Goal: Book appointment/travel/reservation

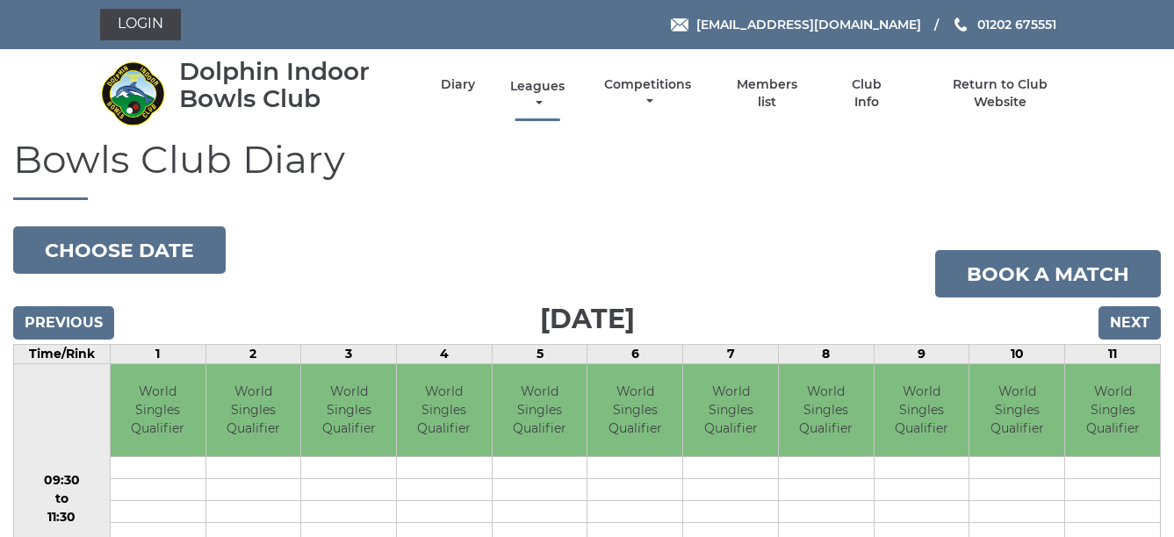
click at [535, 83] on link "Leagues" at bounding box center [537, 95] width 63 height 34
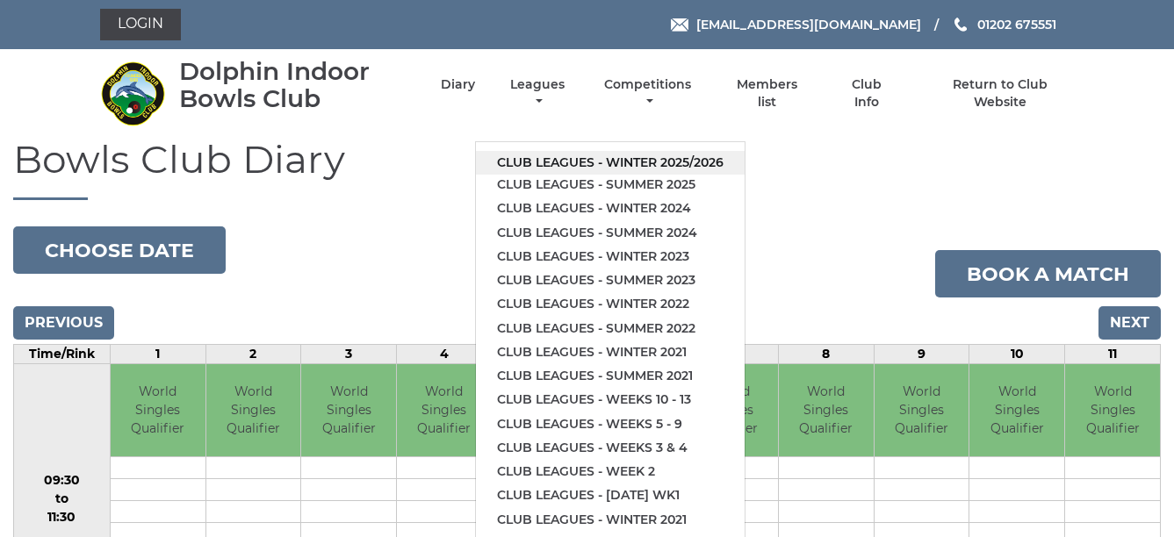
click at [669, 155] on link "Club leagues - Winter 2025/2026" at bounding box center [610, 163] width 269 height 24
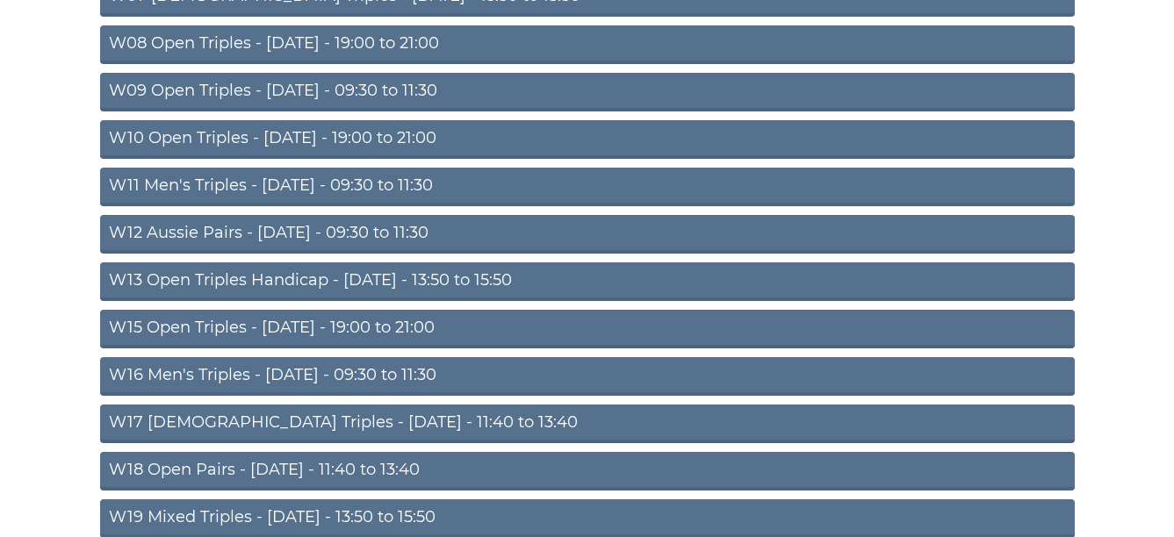
scroll to position [562, 0]
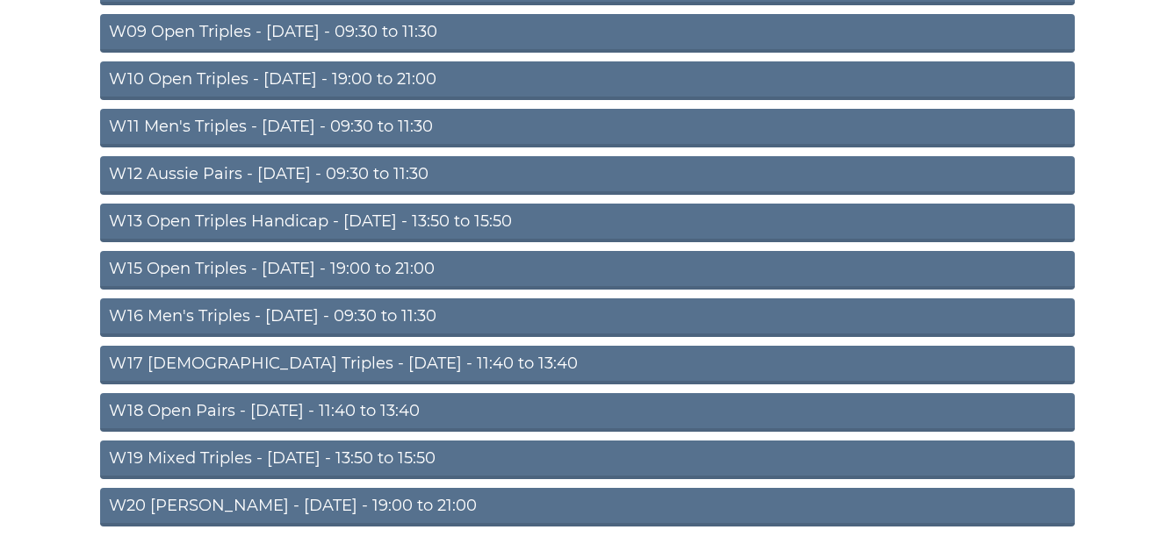
click at [382, 406] on link "W18 Open Pairs - Friday - 11:40 to 13:40" at bounding box center [587, 412] width 975 height 39
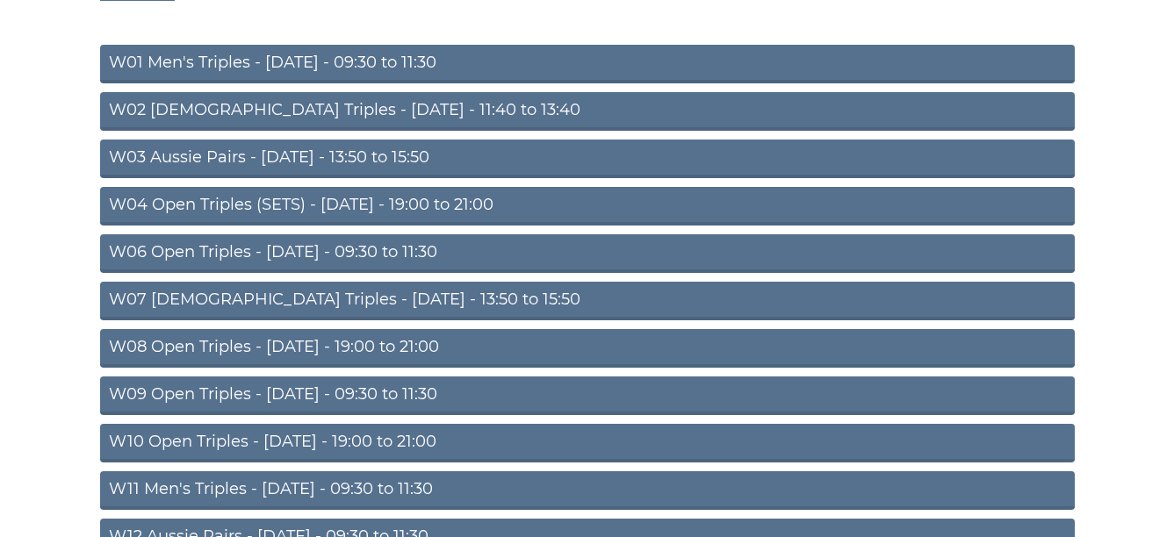
scroll to position [164, 0]
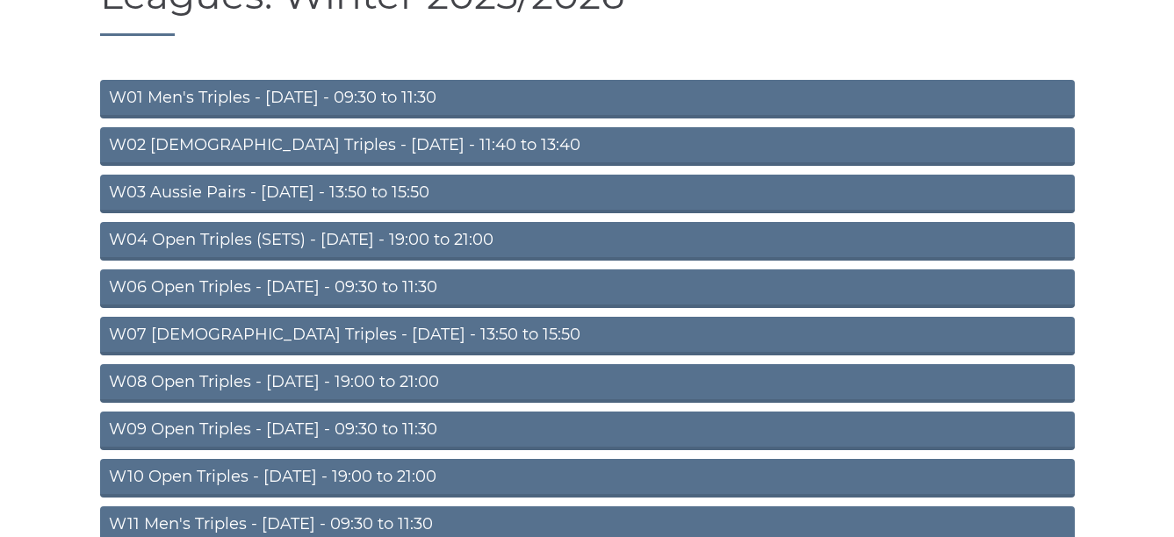
click at [516, 191] on link "W03 Aussie Pairs - Monday - 13:50 to 15:50" at bounding box center [587, 194] width 975 height 39
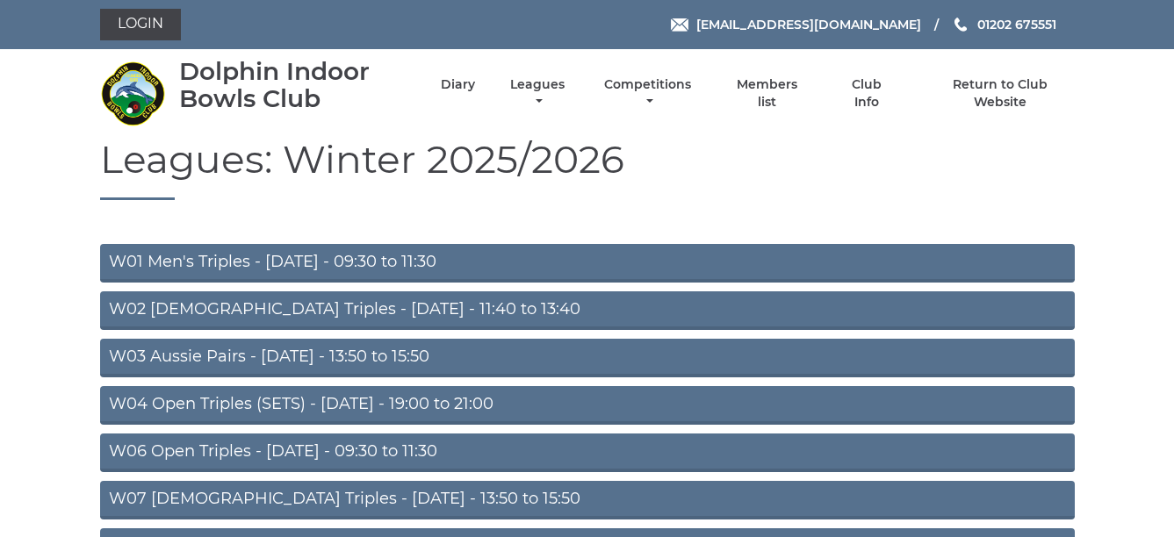
scroll to position [164, 0]
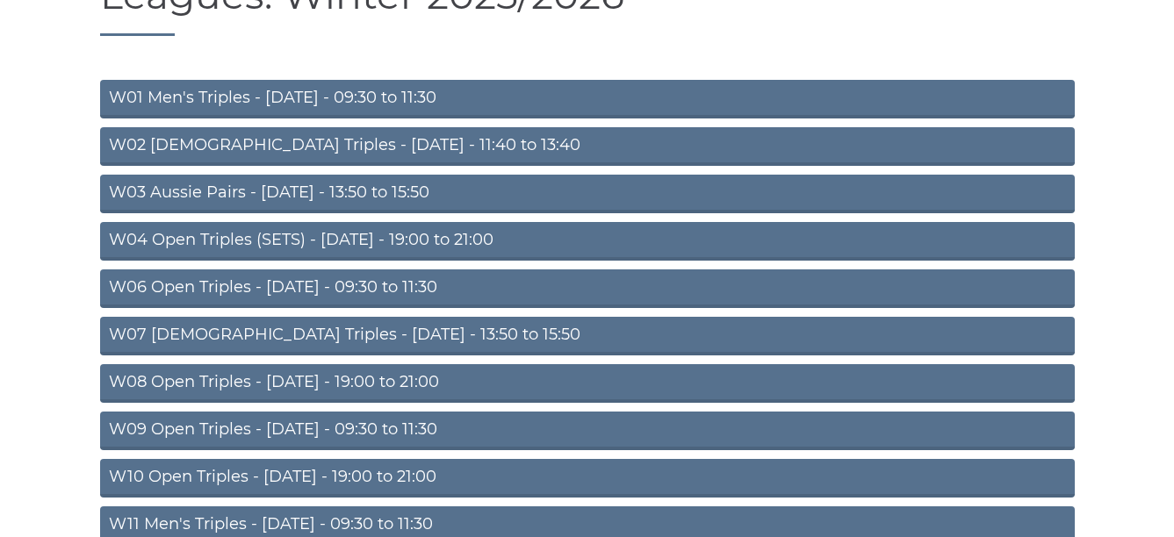
click at [452, 472] on link "W10 Open Triples - Wednesday - 19:00 to 21:00" at bounding box center [587, 478] width 975 height 39
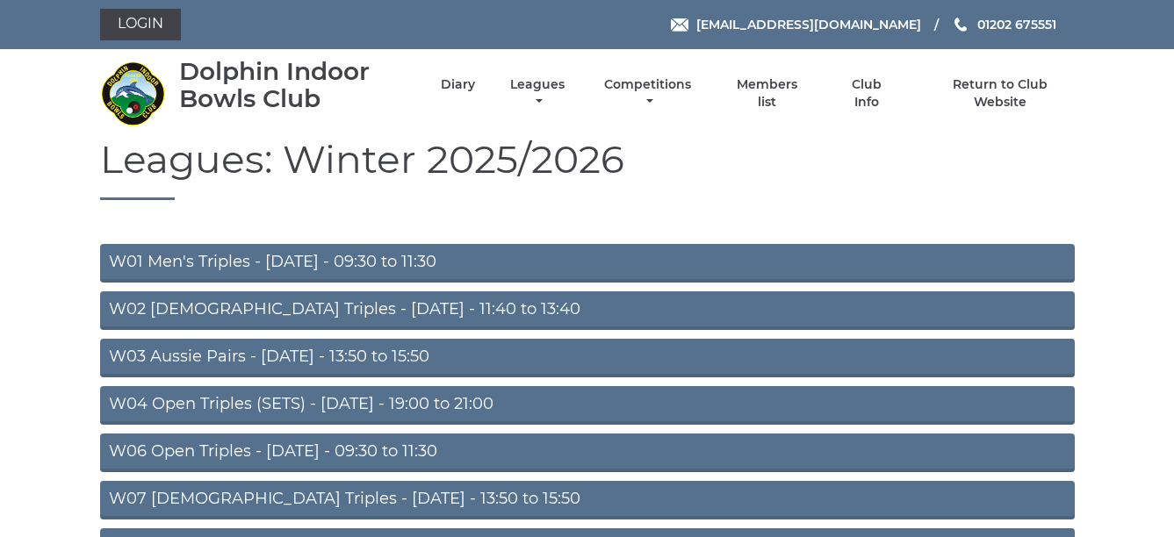
scroll to position [164, 0]
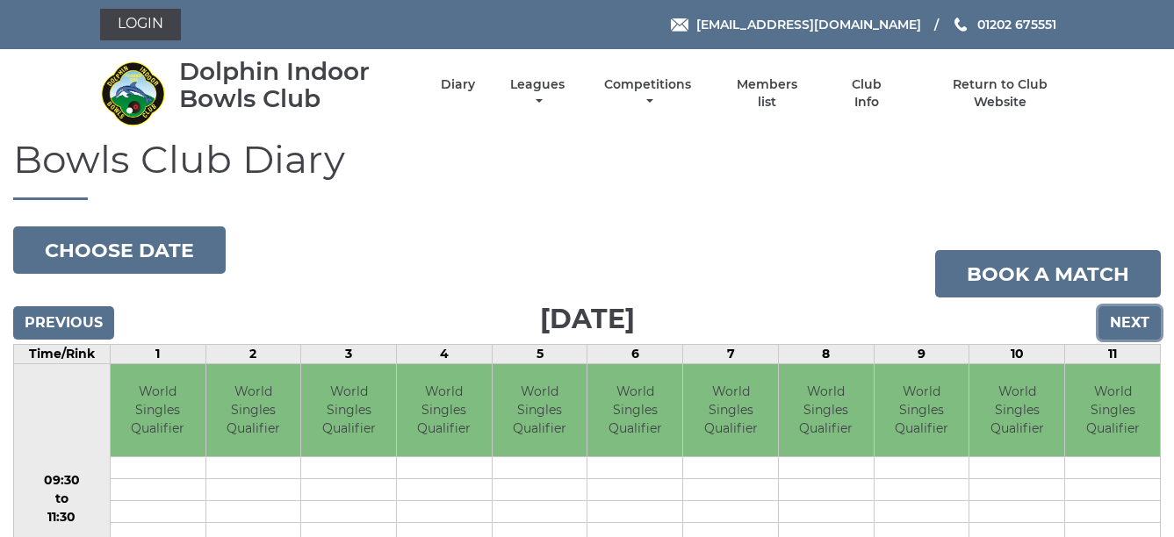
click at [1122, 315] on input "Next" at bounding box center [1129, 322] width 62 height 33
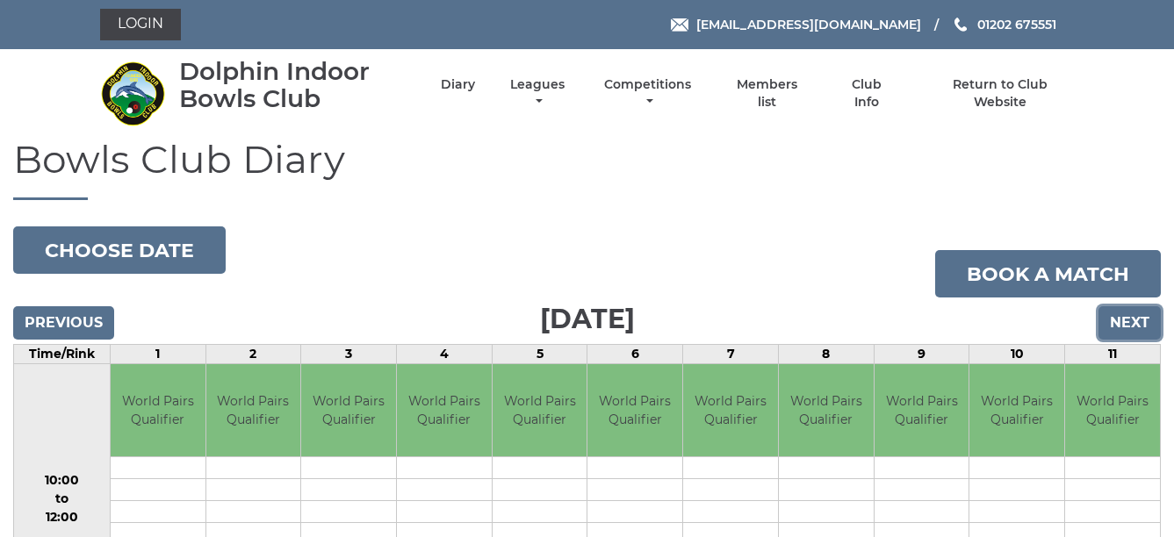
click at [1131, 317] on input "Next" at bounding box center [1129, 322] width 62 height 33
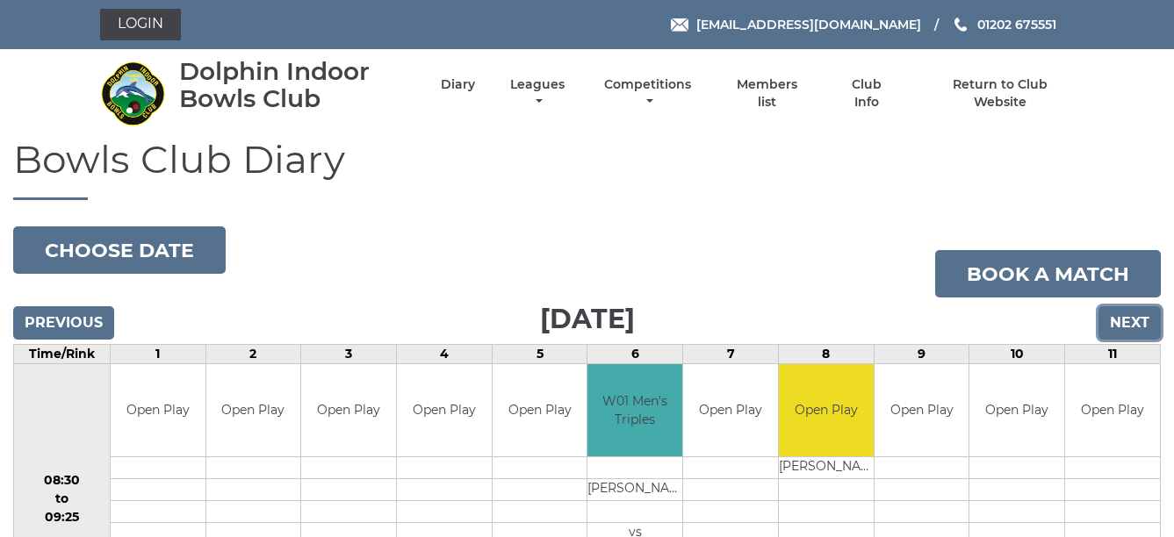
click at [1141, 317] on input "Next" at bounding box center [1129, 322] width 62 height 33
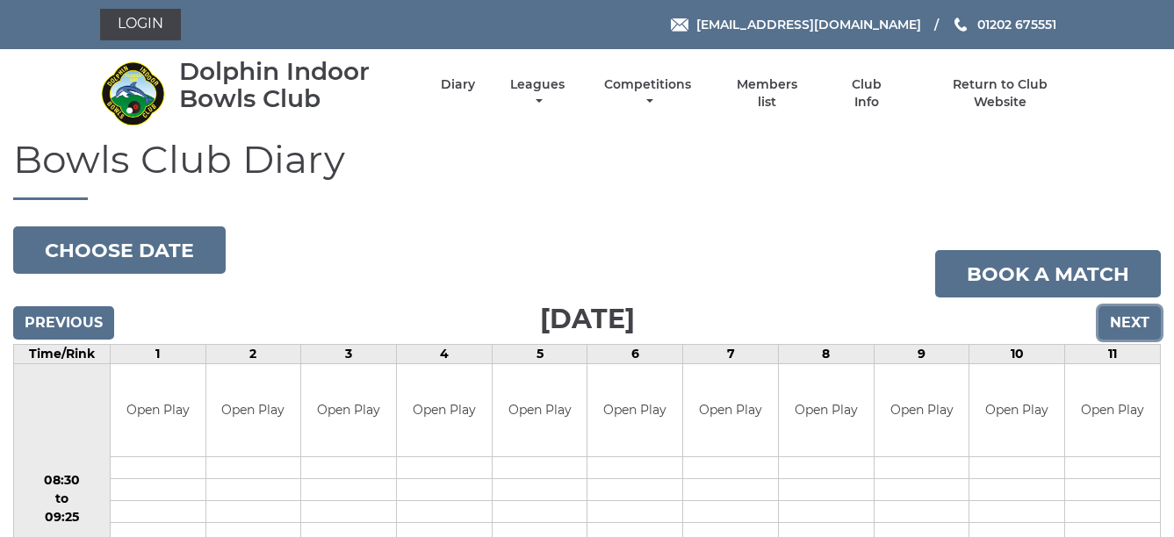
click at [1139, 308] on input "Next" at bounding box center [1129, 322] width 62 height 33
